Goal: Entertainment & Leisure: Consume media (video, audio)

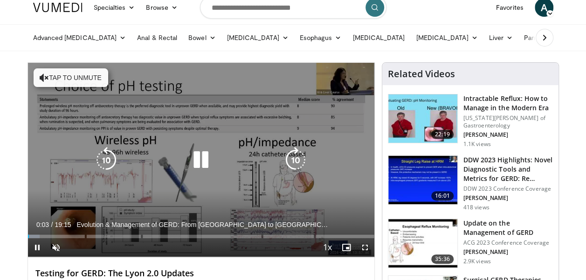
scroll to position [47, 0]
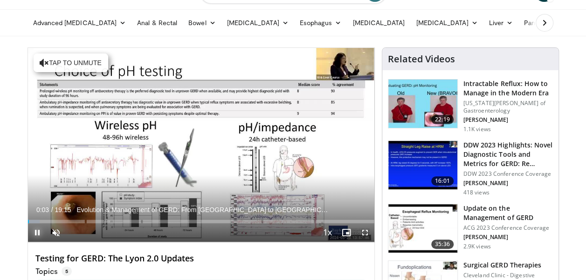
click at [34, 232] on span "Video Player" at bounding box center [37, 233] width 19 height 19
click at [31, 229] on span "Video Player" at bounding box center [37, 233] width 19 height 19
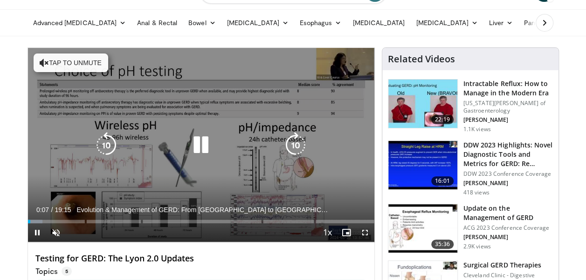
click at [62, 69] on button "Tap to unmute" at bounding box center [71, 63] width 75 height 19
drag, startPoint x: 363, startPoint y: 226, endPoint x: 365, endPoint y: 261, distance: 34.5
click at [363, 226] on span "Video Player" at bounding box center [364, 233] width 19 height 19
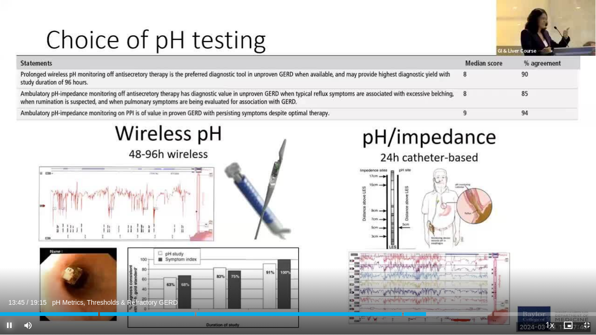
click at [12, 280] on span "Video Player" at bounding box center [9, 325] width 19 height 19
click at [11, 280] on span "Video Player" at bounding box center [9, 325] width 19 height 19
click at [4, 280] on span "Video Player" at bounding box center [9, 325] width 19 height 19
click at [3, 280] on span "Video Player" at bounding box center [9, 325] width 19 height 19
